Goal: Find contact information: Find contact information

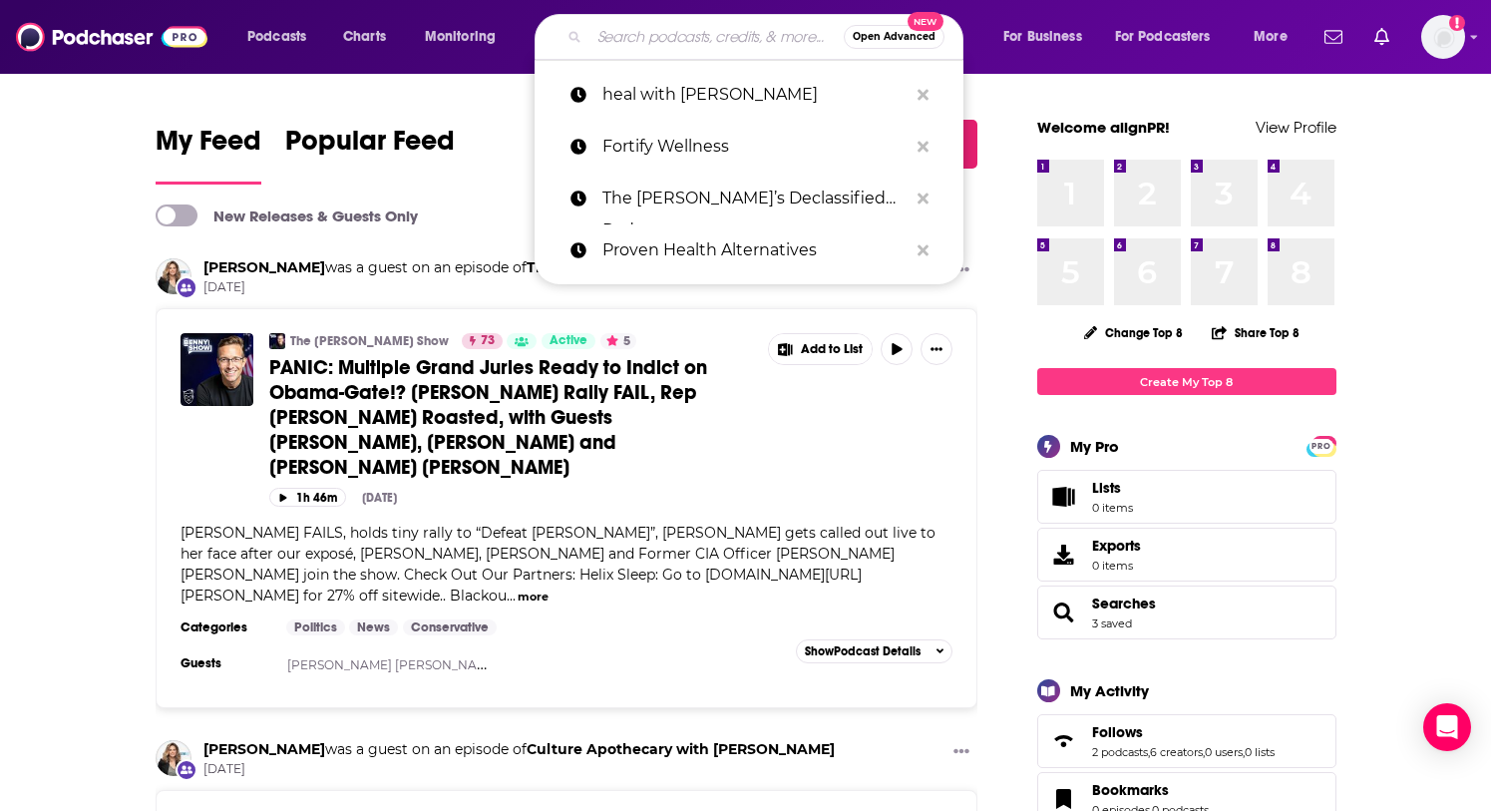
click at [722, 39] on input "Search podcasts, credits, & more..." at bounding box center [716, 37] width 254 height 32
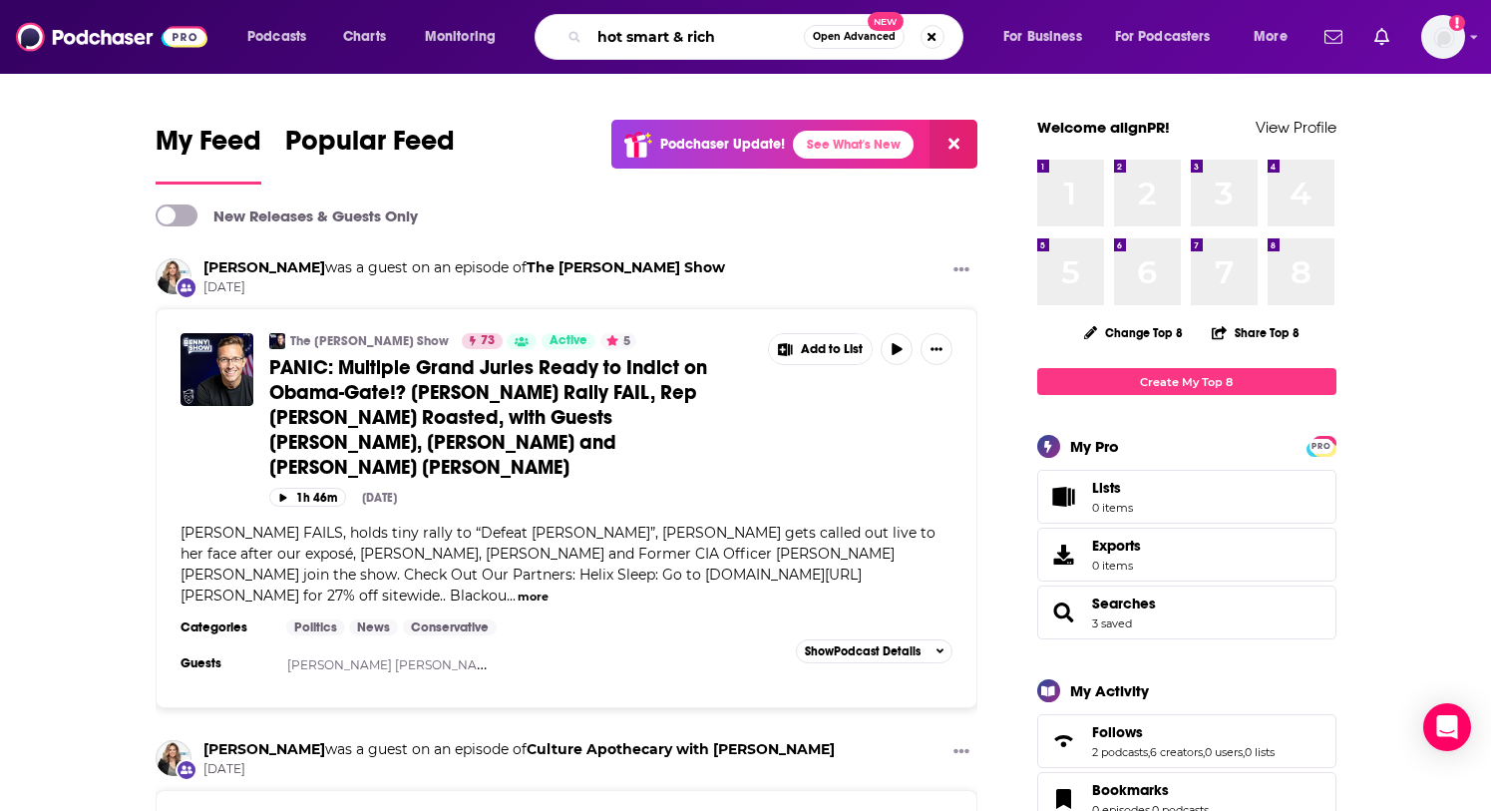
type input "hot smart & rich"
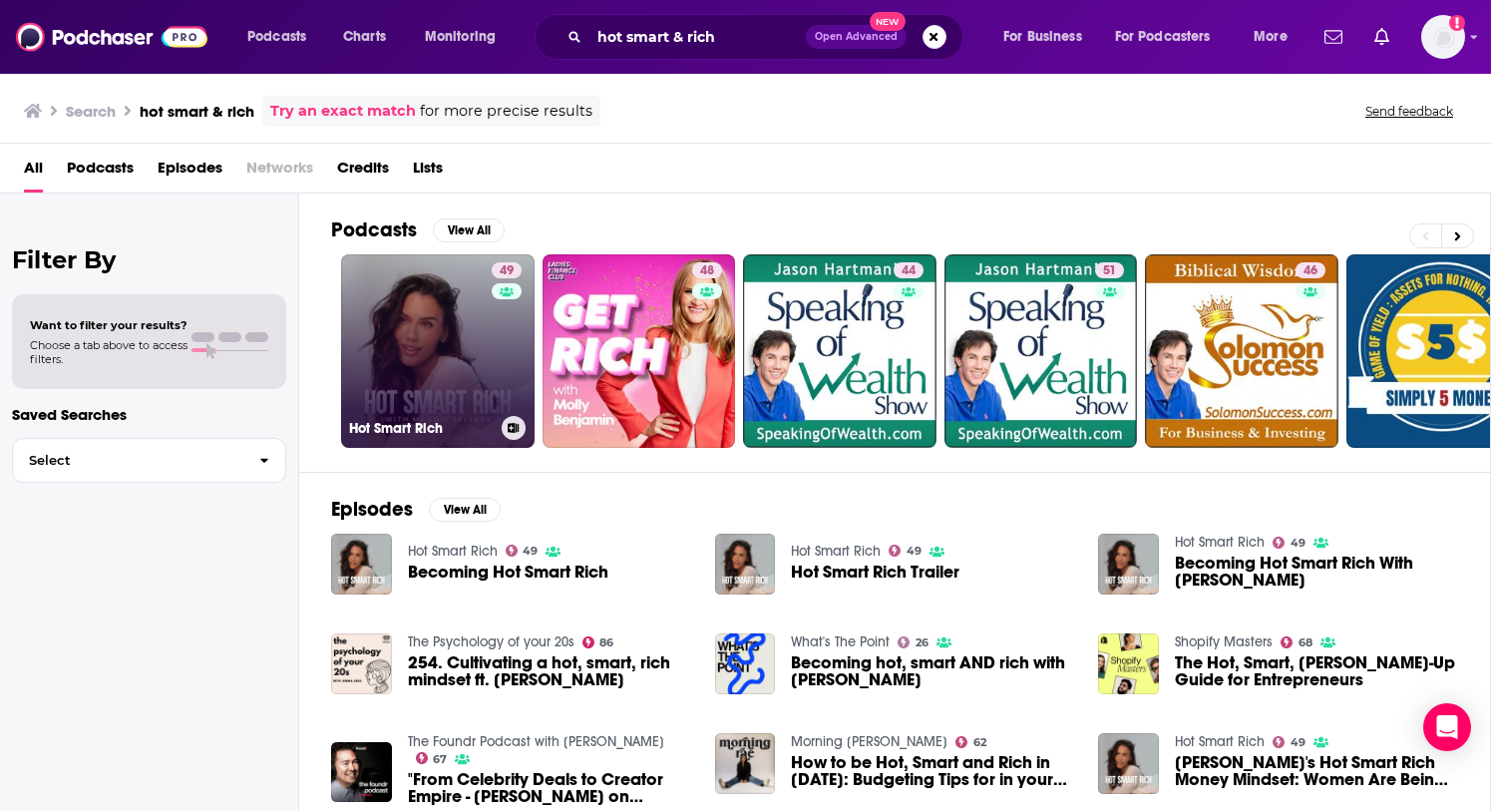
click at [456, 356] on link "49 Hot Smart Rich" at bounding box center [437, 350] width 193 height 193
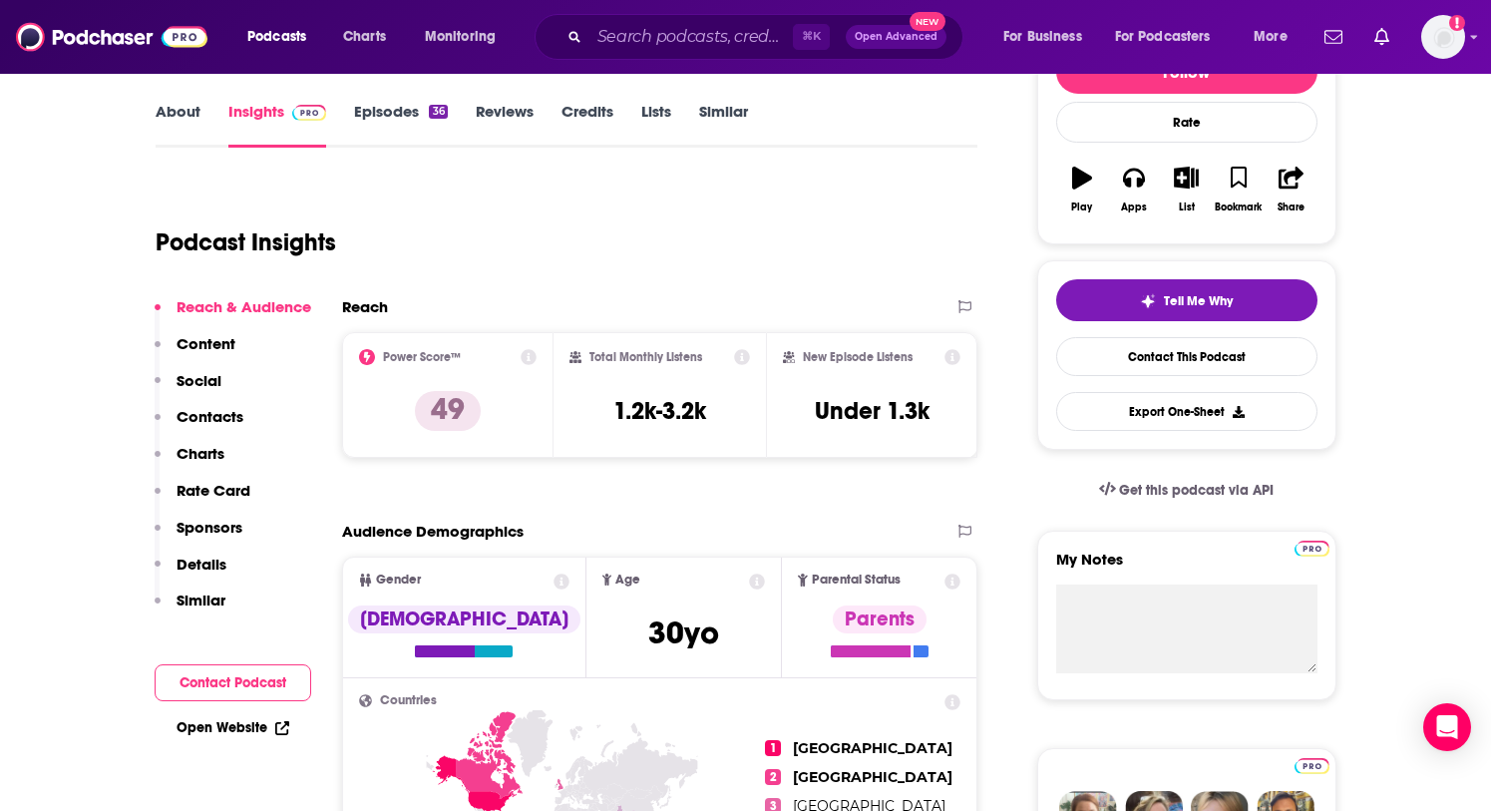
scroll to position [281, 0]
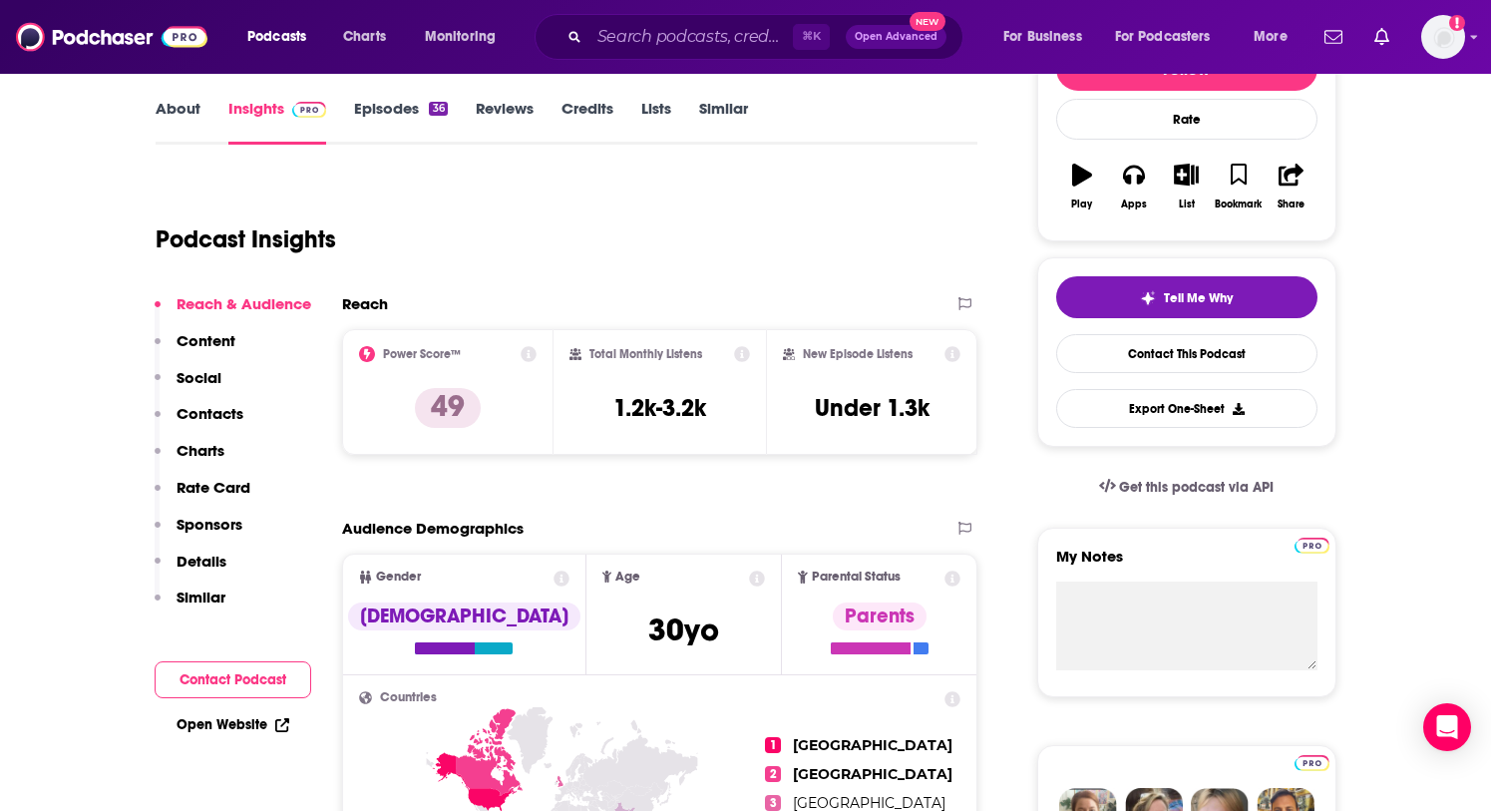
click at [213, 409] on p "Contacts" at bounding box center [209, 413] width 67 height 19
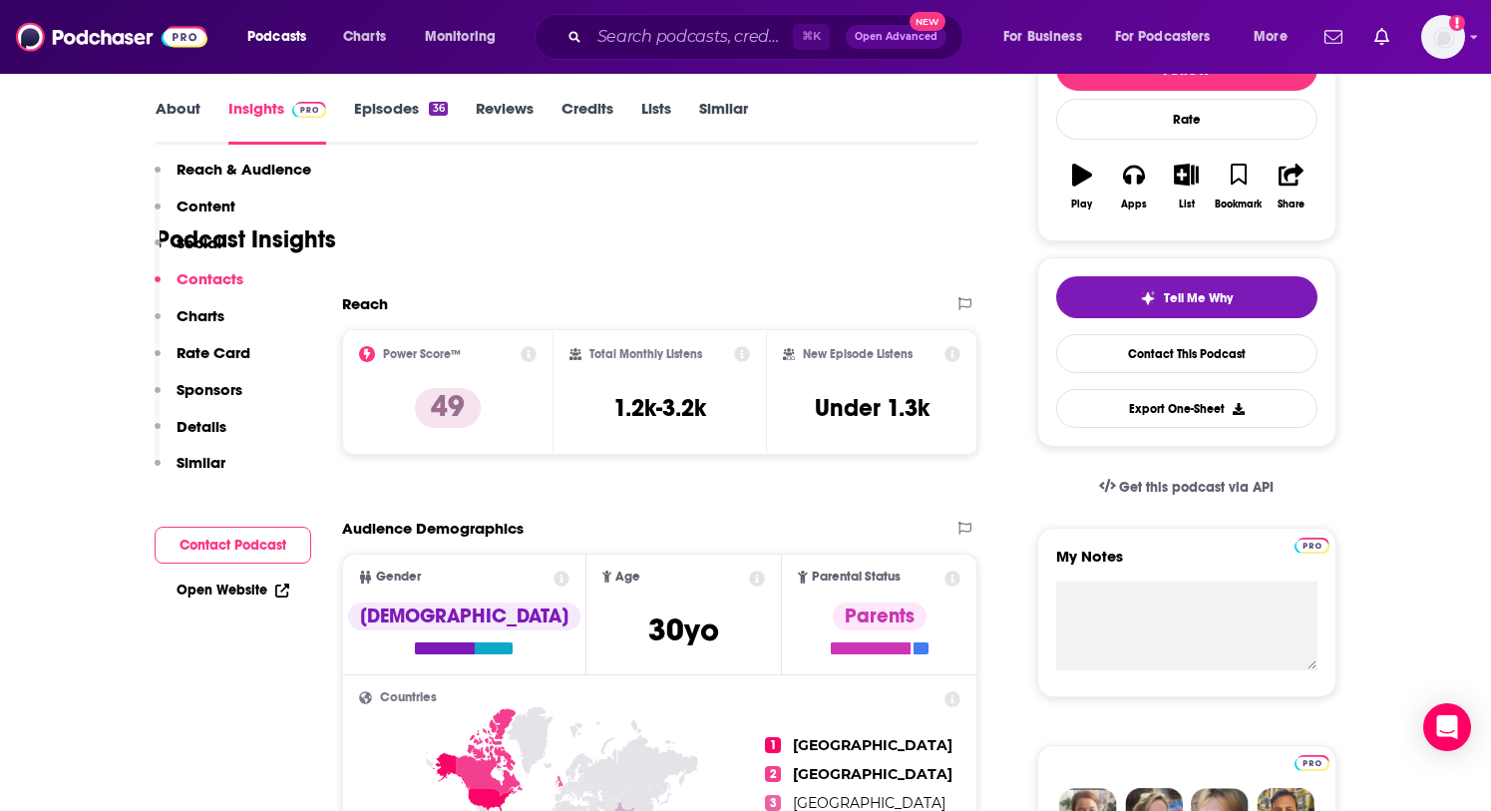
scroll to position [1438, 0]
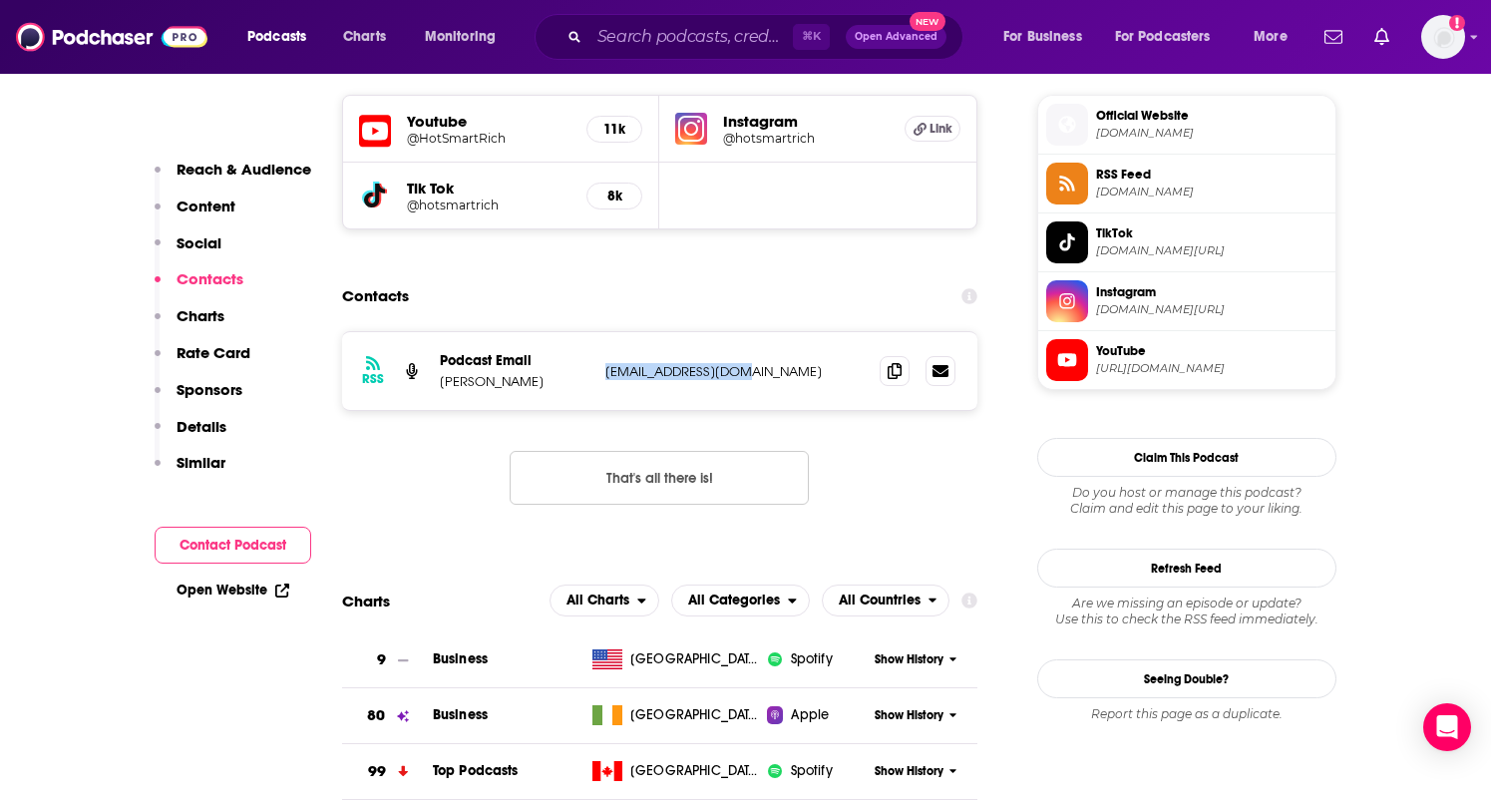
drag, startPoint x: 762, startPoint y: 369, endPoint x: 602, endPoint y: 371, distance: 159.5
click at [602, 371] on div "RSS Podcast Email [PERSON_NAME] [EMAIL_ADDRESS][DOMAIN_NAME] [EMAIL_ADDRESS][DO…" at bounding box center [660, 371] width 636 height 78
copy p "[EMAIL_ADDRESS][DOMAIN_NAME]"
